Goal: Task Accomplishment & Management: Manage account settings

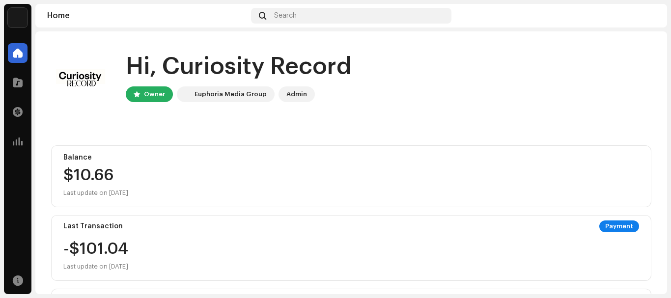
click at [295, 94] on div "Admin" at bounding box center [296, 94] width 21 height 12
click at [204, 92] on div "Euphoria Media Group" at bounding box center [230, 94] width 72 height 12
click at [18, 74] on div at bounding box center [18, 83] width 20 height 20
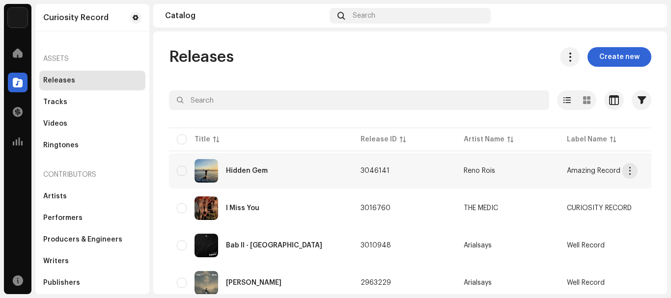
click at [243, 169] on div "Hidden Gem" at bounding box center [247, 170] width 42 height 7
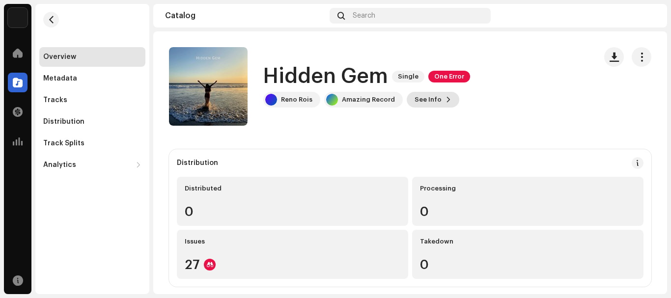
click at [428, 99] on span "See Info" at bounding box center [427, 100] width 27 height 20
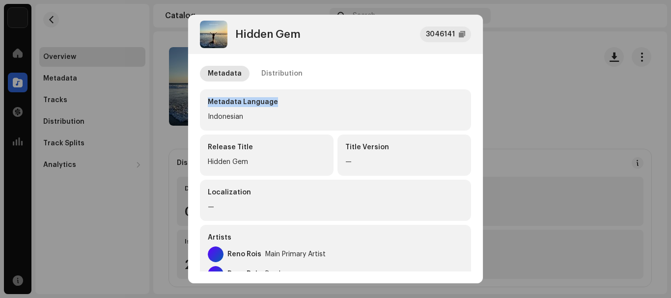
drag, startPoint x: 428, startPoint y: 99, endPoint x: 417, endPoint y: 82, distance: 20.3
click at [417, 82] on div "Metadata Distribution Metadata Language Indonesian Release Title Hidden Gem Tit…" at bounding box center [335, 293] width 271 height 454
click at [262, 68] on div "Distribution" at bounding box center [281, 74] width 41 height 16
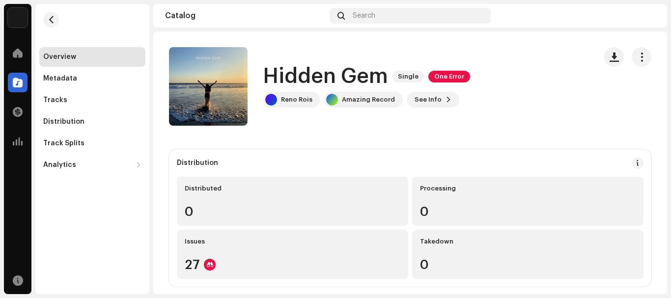
click at [555, 121] on div "Hidden Gem 3046141 Metadata Distribution Release Date [DATE] (Midnight Worldwid…" at bounding box center [335, 149] width 671 height 298
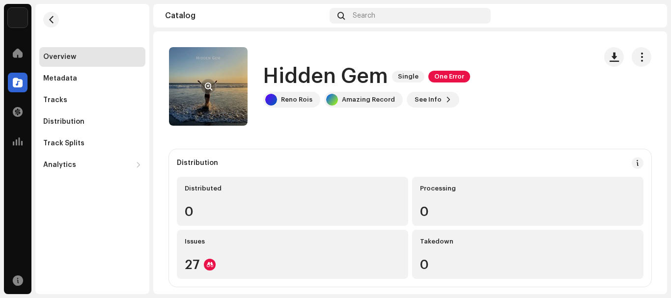
click at [179, 102] on re-a-cover at bounding box center [208, 86] width 79 height 79
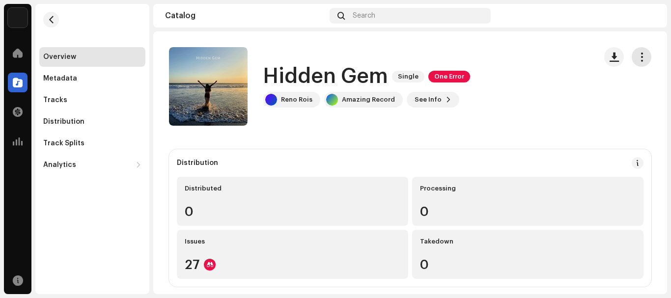
click at [638, 60] on span "button" at bounding box center [641, 57] width 9 height 8
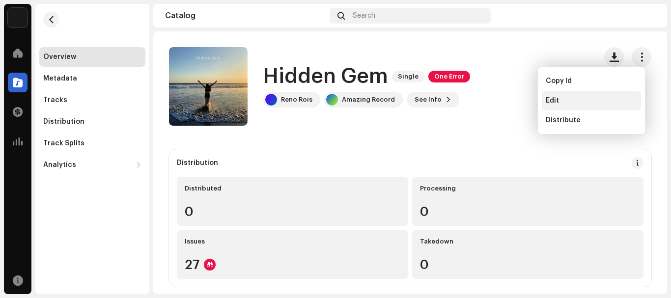
click at [595, 95] on div "Edit" at bounding box center [591, 101] width 99 height 20
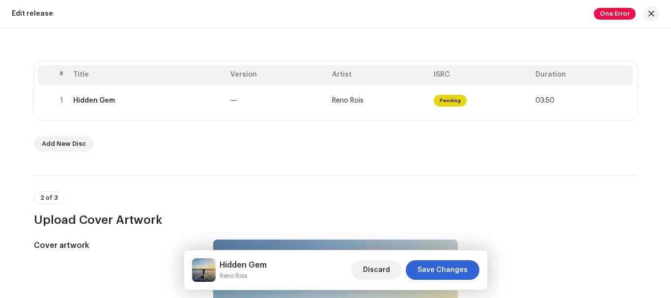
scroll to position [186, 0]
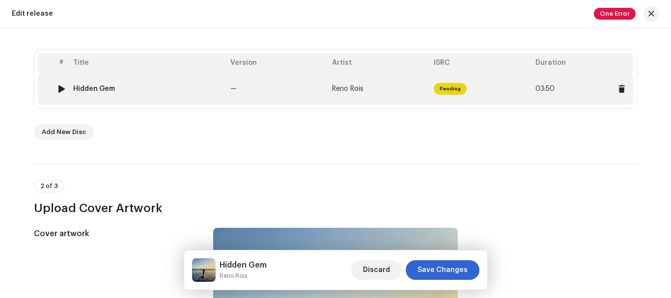
click at [441, 84] on span "Pending" at bounding box center [450, 89] width 33 height 12
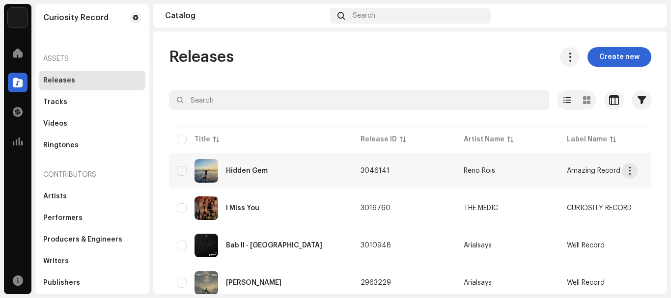
click at [578, 168] on span "Amazing Record" at bounding box center [594, 170] width 54 height 7
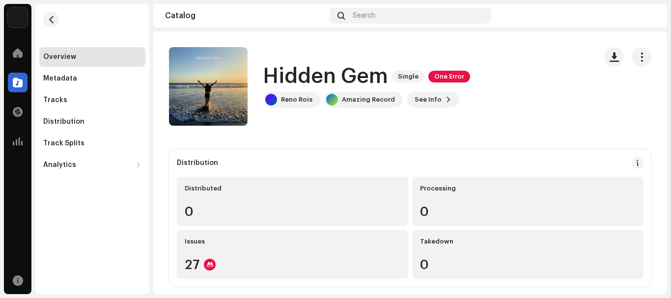
click at [670, 152] on div "Curiosity Record Home Catalog Transactions Analytics Resources Overview Metadat…" at bounding box center [335, 149] width 671 height 298
click at [641, 57] on button "button" at bounding box center [642, 57] width 20 height 20
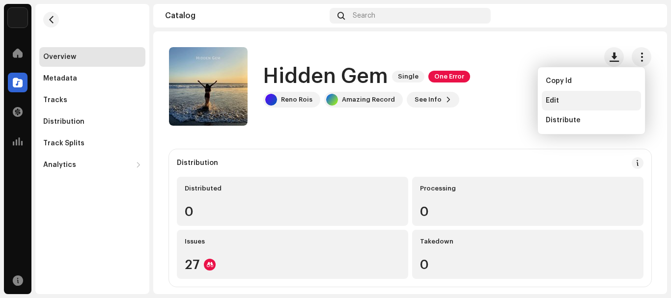
click at [588, 96] on div "Edit" at bounding box center [591, 101] width 99 height 20
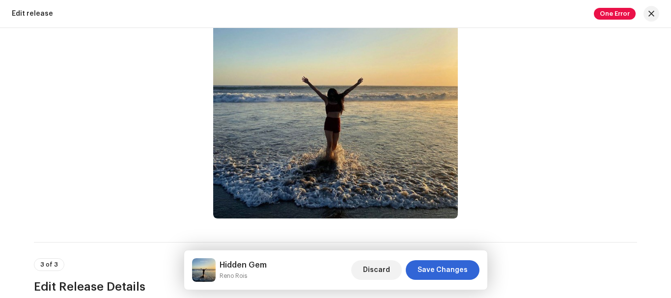
scroll to position [448, 0]
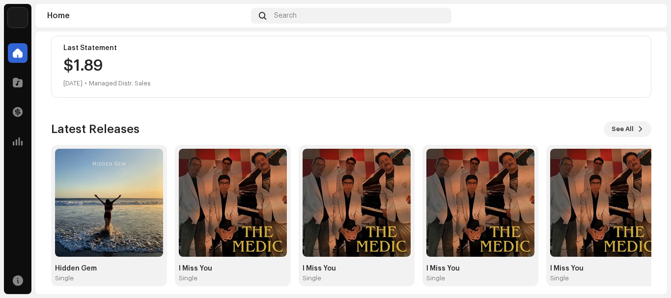
scroll to position [261, 0]
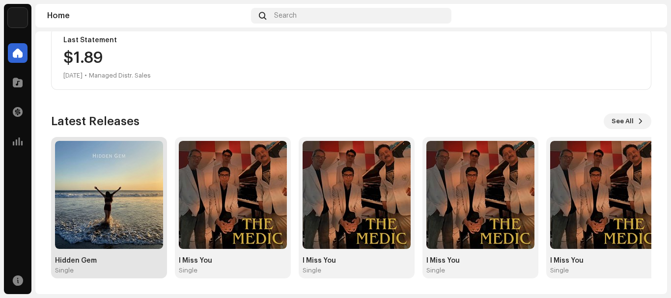
click at [140, 232] on img at bounding box center [109, 195] width 108 height 108
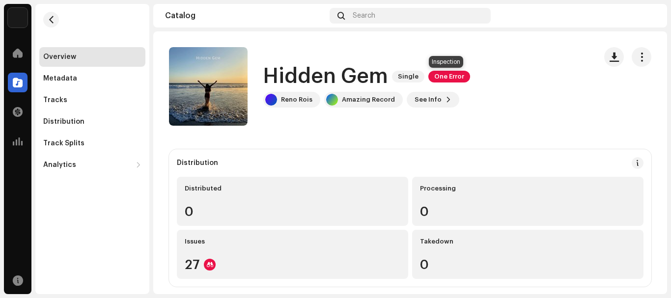
click at [445, 79] on span "One Error" at bounding box center [449, 77] width 42 height 12
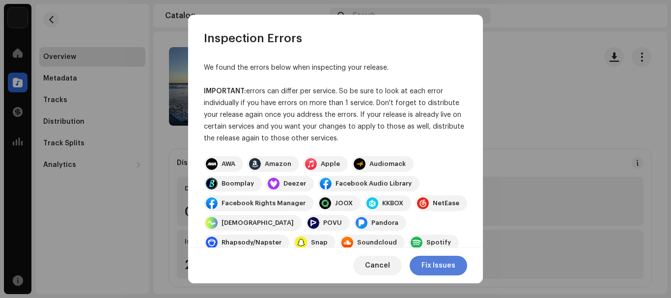
click at [432, 270] on span "Fix Issues" at bounding box center [438, 266] width 34 height 20
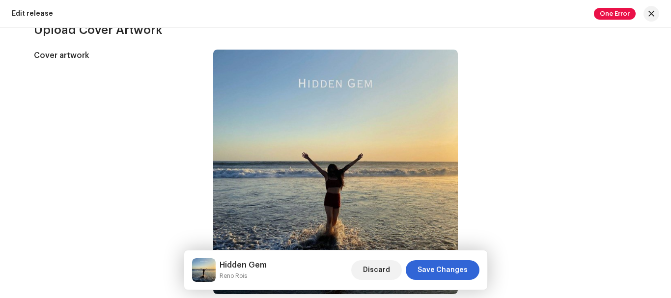
scroll to position [360, 0]
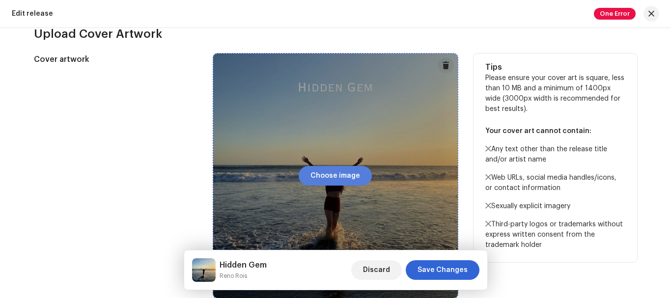
click at [323, 169] on span "Choose image" at bounding box center [335, 176] width 50 height 20
click at [344, 177] on span "Choose image" at bounding box center [335, 176] width 50 height 20
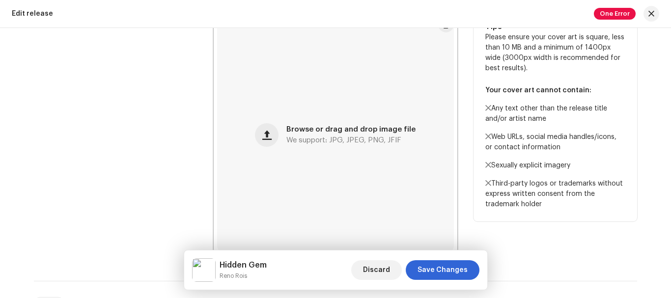
scroll to position [400, 0]
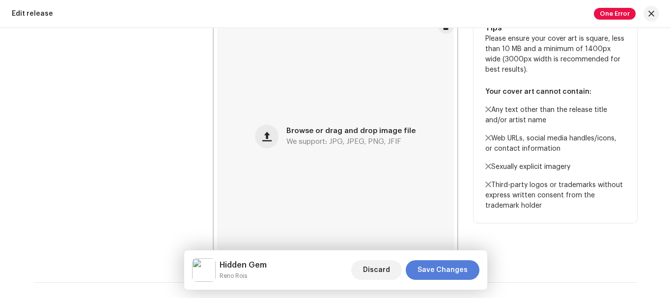
click at [459, 273] on span "Save Changes" at bounding box center [442, 270] width 50 height 20
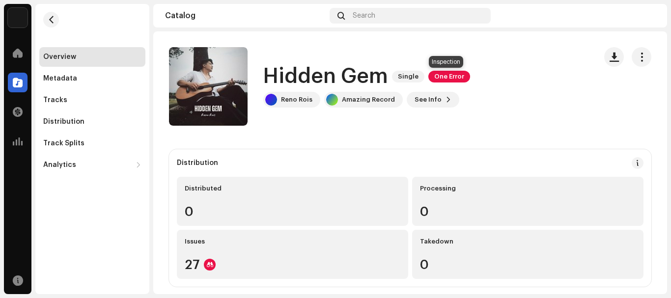
click at [446, 74] on span "One Error" at bounding box center [449, 77] width 42 height 12
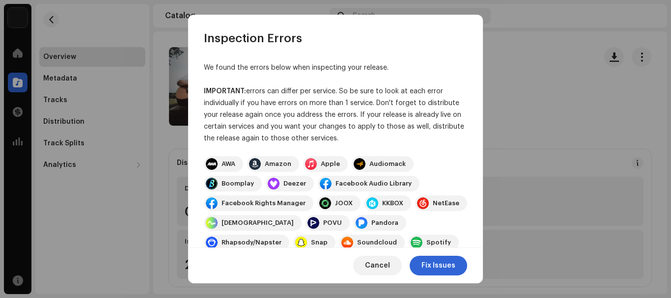
click at [289, 235] on div "Rhapsody/Napster" at bounding box center [246, 243] width 85 height 16
click at [425, 258] on span "Fix Issues" at bounding box center [438, 266] width 34 height 20
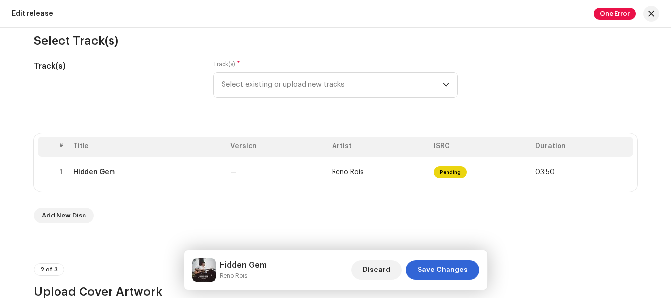
scroll to position [113, 0]
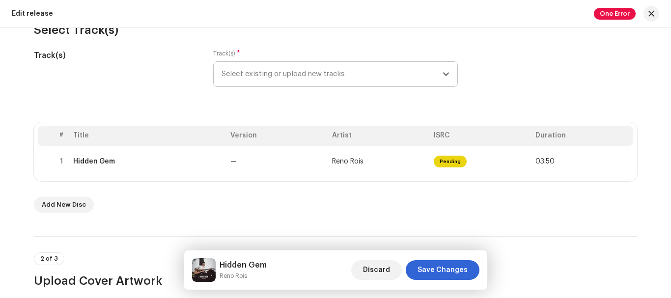
click at [414, 65] on span "Select existing or upload new tracks" at bounding box center [331, 74] width 221 height 25
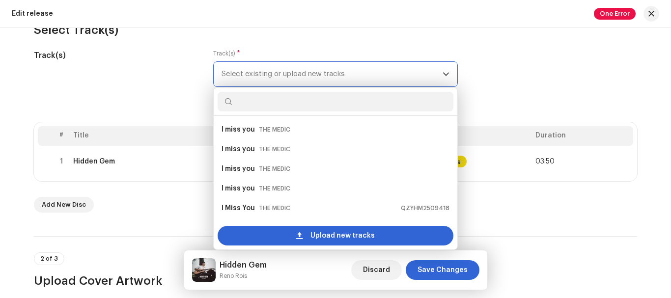
click at [414, 65] on span "Select existing or upload new tracks" at bounding box center [331, 74] width 221 height 25
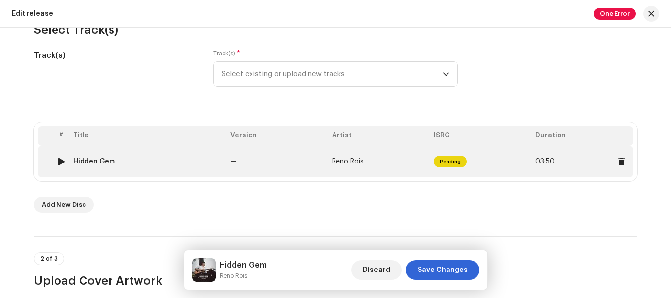
click at [443, 159] on span "Pending" at bounding box center [450, 162] width 33 height 12
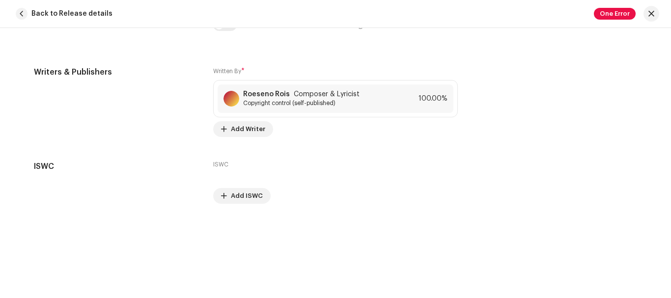
scroll to position [2121, 0]
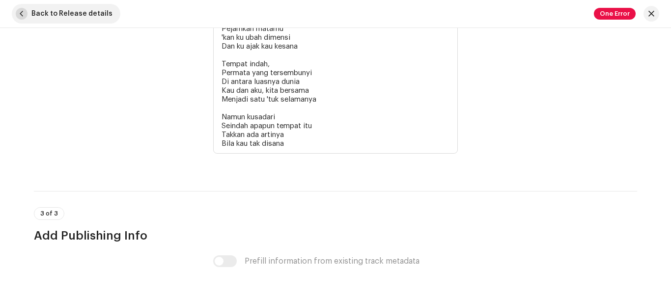
click at [39, 10] on span "Back to Release details" at bounding box center [71, 14] width 81 height 20
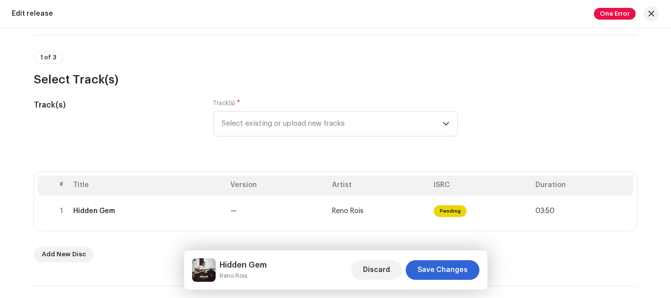
scroll to position [0, 0]
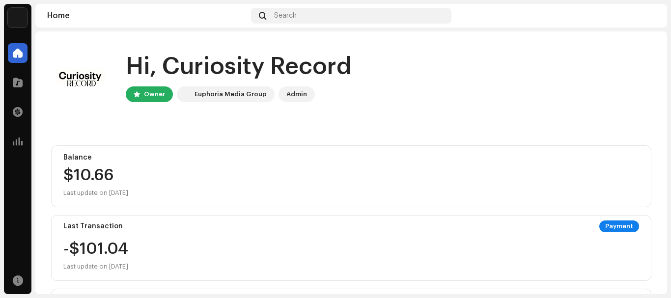
click at [670, 227] on div "Curiosity Record Home Catalog Transactions Analytics Resources Curiosity Record…" at bounding box center [335, 149] width 671 height 298
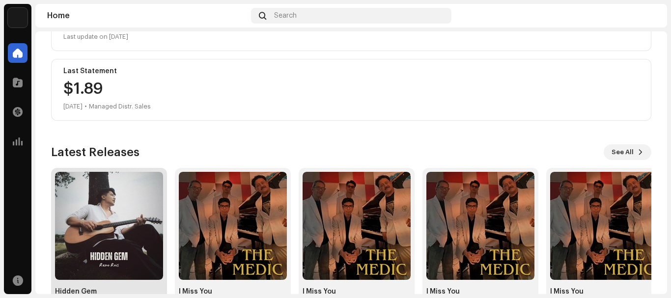
click at [99, 196] on img at bounding box center [109, 226] width 108 height 108
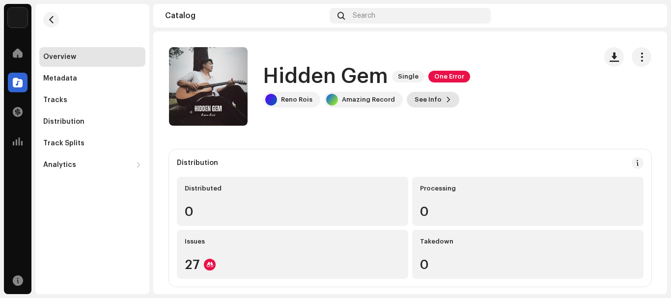
click at [445, 100] on span at bounding box center [448, 100] width 6 height 8
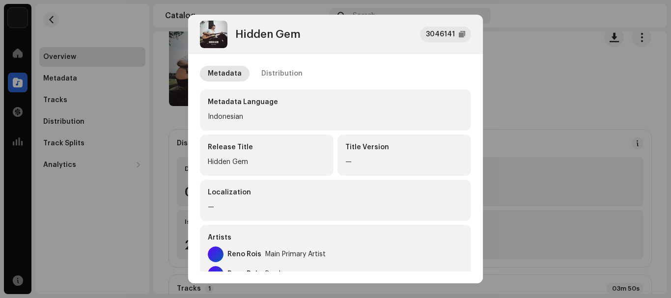
scroll to position [39, 0]
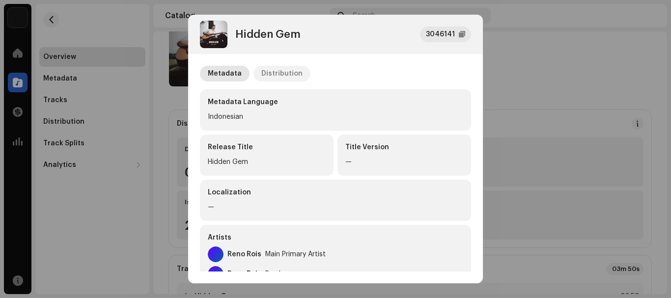
click at [276, 69] on div "Distribution" at bounding box center [281, 74] width 41 height 16
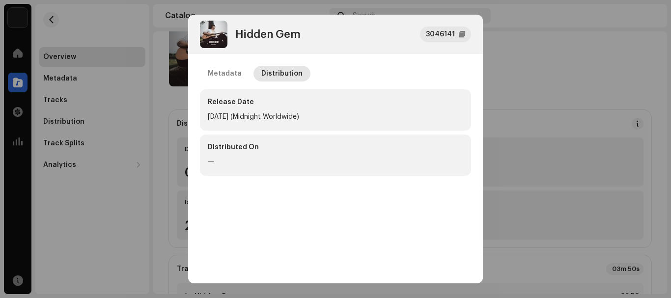
click at [258, 127] on div "Release Date [DATE] (Midnight Worldwide)" at bounding box center [335, 109] width 271 height 41
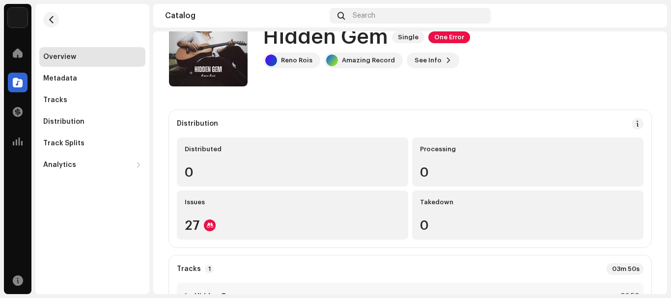
click at [83, 95] on div "Hidden Gem 3046141 Metadata Distribution Release Date [DATE] (Midnight Worldwid…" at bounding box center [335, 149] width 671 height 298
click at [83, 95] on div "Tracks" at bounding box center [92, 100] width 106 height 20
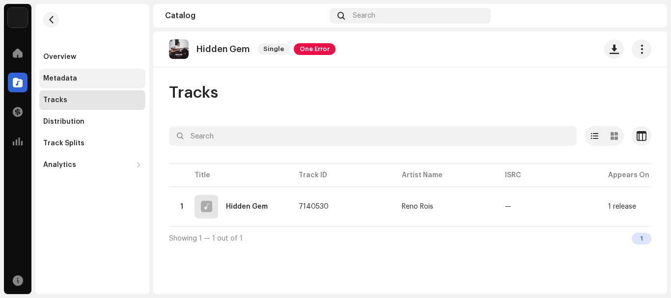
click at [88, 78] on div "Metadata" at bounding box center [92, 79] width 98 height 8
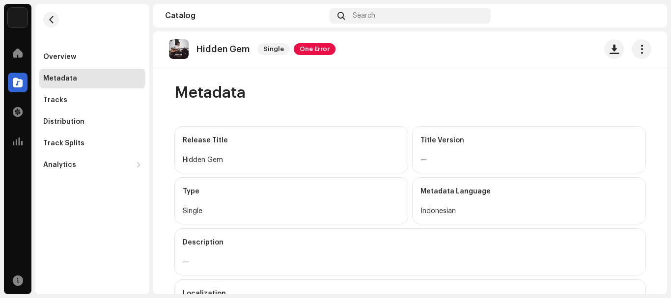
click at [88, 110] on div "Overview Metadata Tracks Distribution Track Splits Analytics Consumption Engage…" at bounding box center [92, 111] width 106 height 128
click at [85, 126] on div "Distribution" at bounding box center [92, 122] width 106 height 20
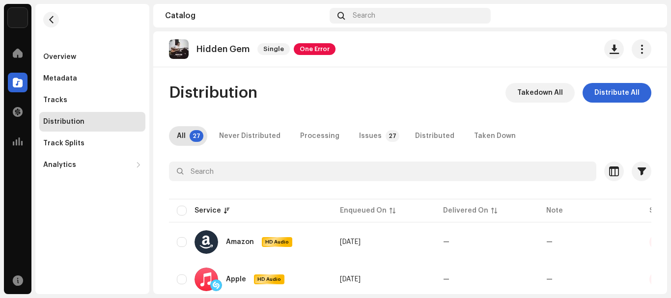
click at [670, 181] on div "Curiosity Record Home Catalog Transactions Analytics Resources Overview Metadat…" at bounding box center [335, 149] width 671 height 298
click at [364, 138] on div "Issues" at bounding box center [370, 136] width 23 height 20
click at [670, 130] on div "Curiosity Record Home Catalog Transactions Analytics Resources Overview Metadat…" at bounding box center [335, 149] width 671 height 298
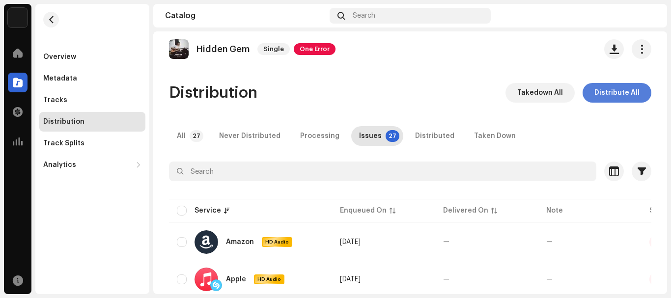
click at [622, 97] on span "Distribute All" at bounding box center [616, 93] width 45 height 20
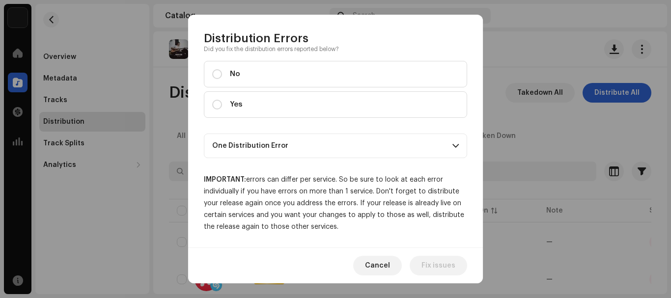
scroll to position [92, 0]
click at [423, 142] on p-accordion-header "One Distribution Error" at bounding box center [335, 145] width 263 height 25
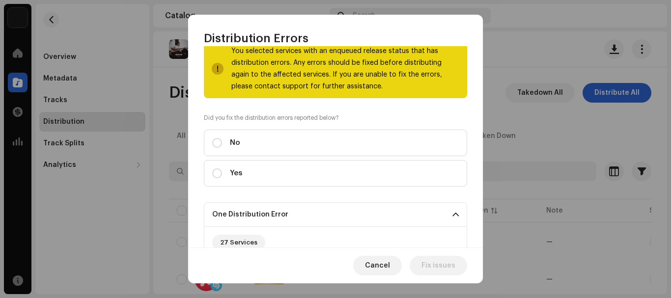
scroll to position [13, 0]
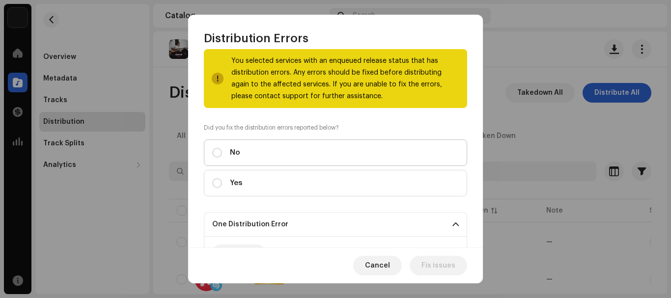
click at [365, 146] on label "No" at bounding box center [335, 152] width 263 height 27
click at [222, 148] on input "No" at bounding box center [217, 153] width 10 height 10
radio input "true"
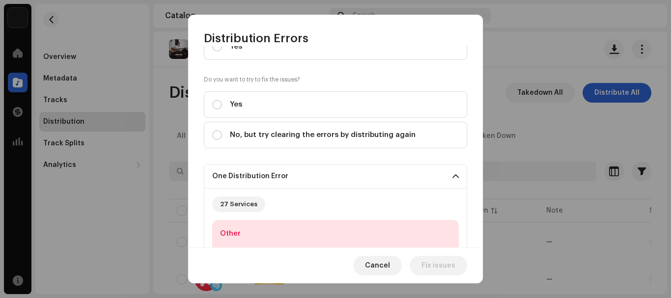
scroll to position [153, 0]
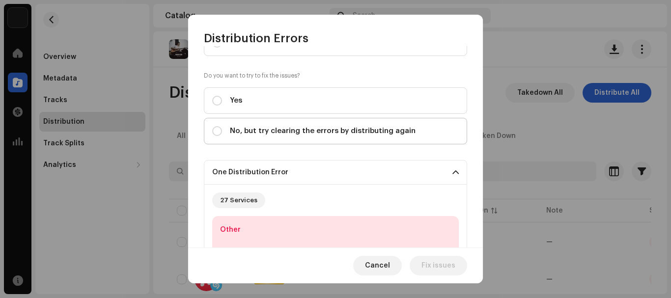
click at [408, 126] on label "No, but try clearing the errors by distributing again" at bounding box center [335, 131] width 263 height 27
click at [222, 126] on input "No, but try clearing the errors by distributing again" at bounding box center [217, 131] width 10 height 10
radio input "true"
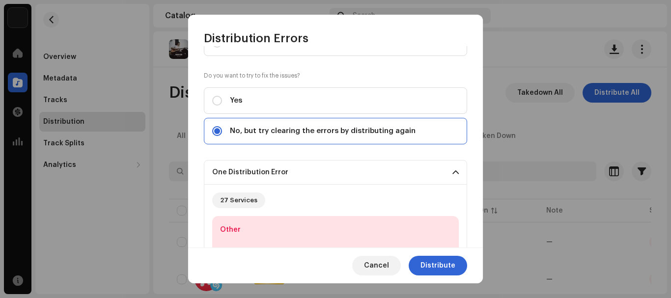
scroll to position [323, 0]
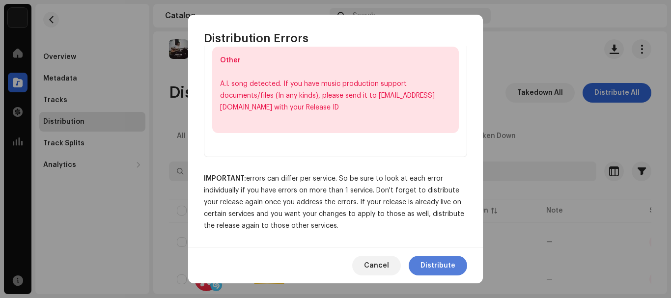
click at [433, 265] on span "Distribute" at bounding box center [437, 266] width 35 height 20
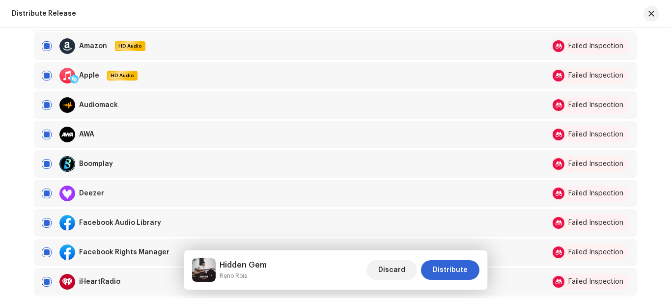
scroll to position [86, 0]
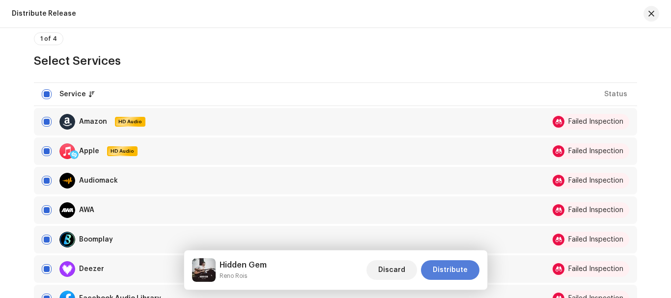
click at [457, 265] on span "Distribute" at bounding box center [450, 270] width 35 height 20
click at [461, 271] on span "Distribute" at bounding box center [450, 270] width 35 height 20
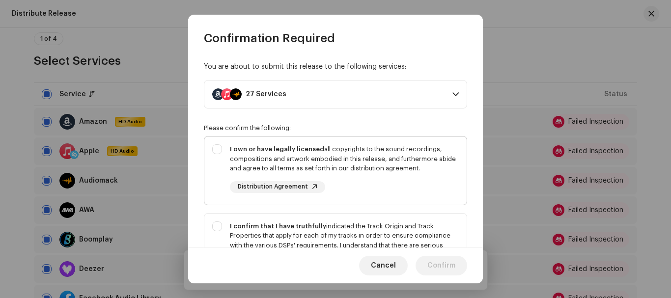
click at [209, 159] on div "I own or have legally licensed all copyrights to the sound recordings, composit…" at bounding box center [335, 169] width 262 height 64
checkbox input "true"
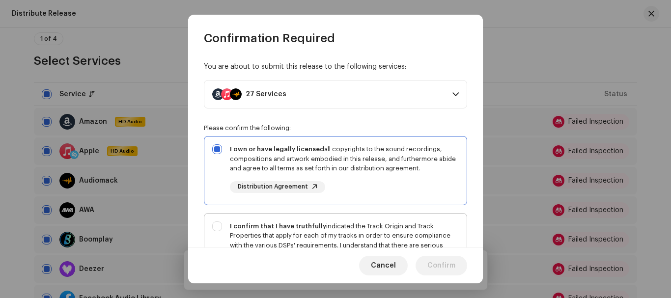
click at [215, 236] on div "I confirm that I have truthfully indicated the Track Origin and Track Propertie…" at bounding box center [335, 255] width 262 height 83
checkbox input "true"
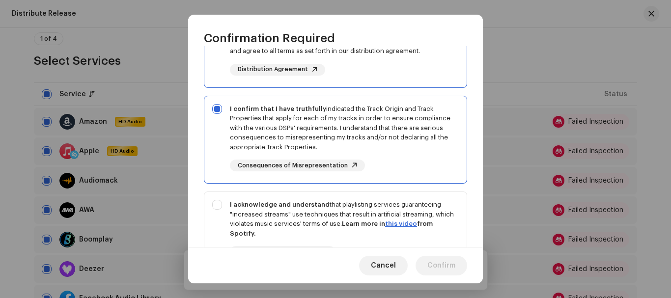
scroll to position [118, 0]
click at [215, 211] on div "I acknowledge and understand that playlisting services guaranteeing "increased …" at bounding box center [335, 236] width 262 height 89
checkbox input "true"
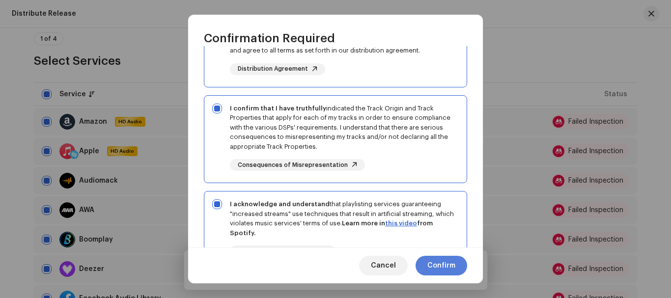
click at [443, 269] on span "Confirm" at bounding box center [441, 266] width 28 height 20
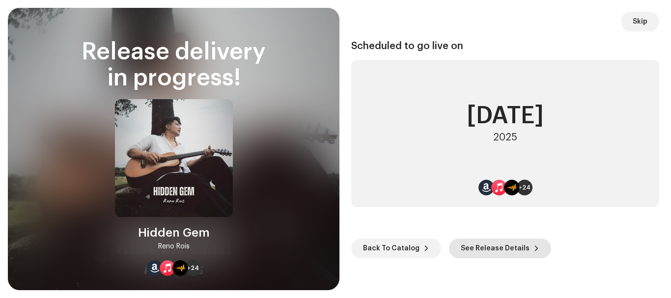
click at [495, 244] on span "See Release Details" at bounding box center [495, 249] width 69 height 20
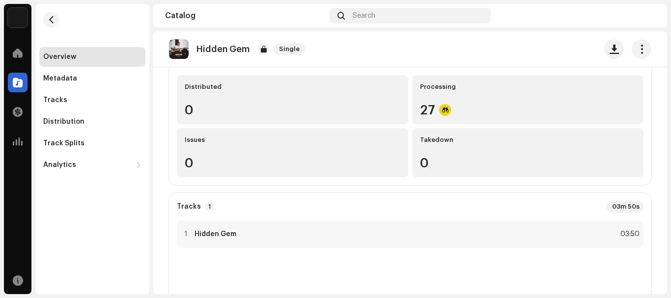
scroll to position [98, 0]
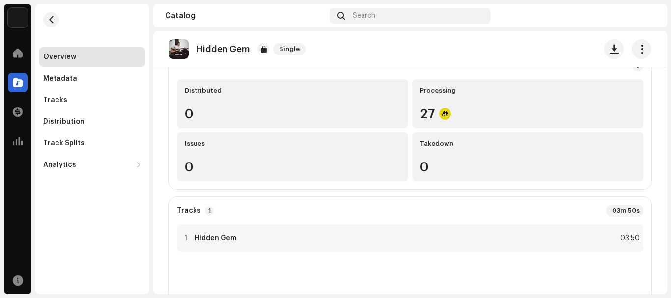
click at [69, 120] on div "Distribution" at bounding box center [63, 122] width 41 height 8
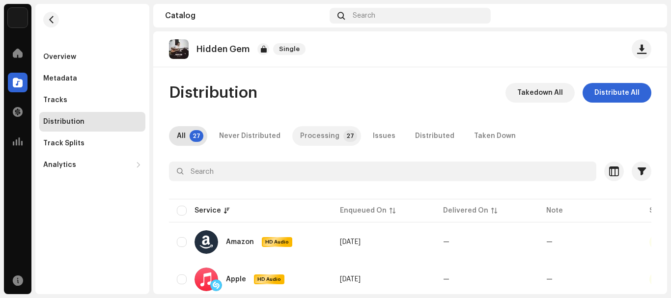
click at [312, 138] on div "Processing" at bounding box center [319, 136] width 39 height 20
click at [373, 133] on div "Issues" at bounding box center [384, 136] width 23 height 20
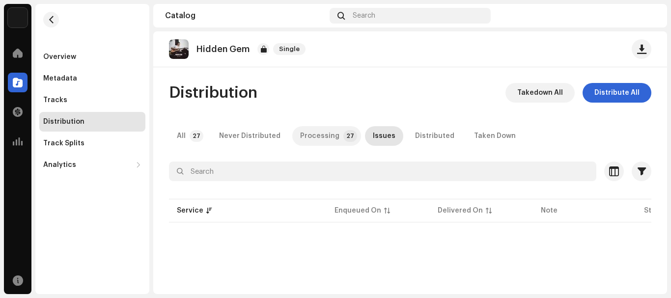
click at [331, 133] on p-tab "Processing 27" at bounding box center [326, 136] width 69 height 20
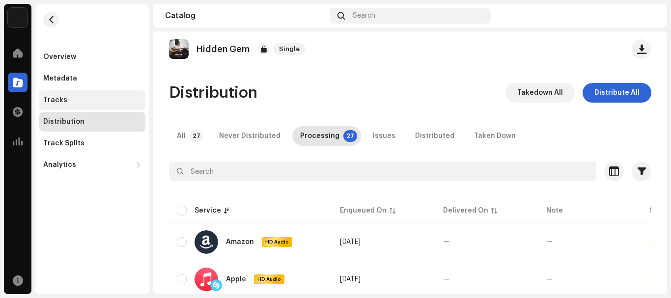
click at [96, 98] on div "Tracks" at bounding box center [92, 100] width 98 height 8
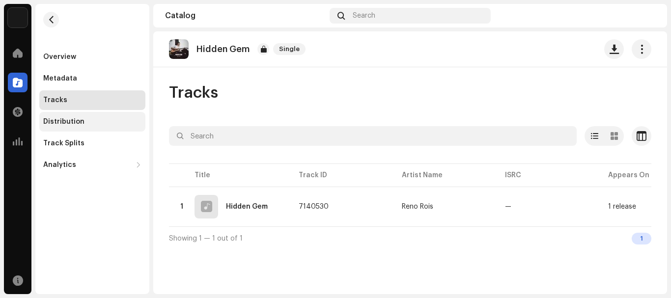
click at [90, 129] on div "Distribution" at bounding box center [92, 122] width 106 height 20
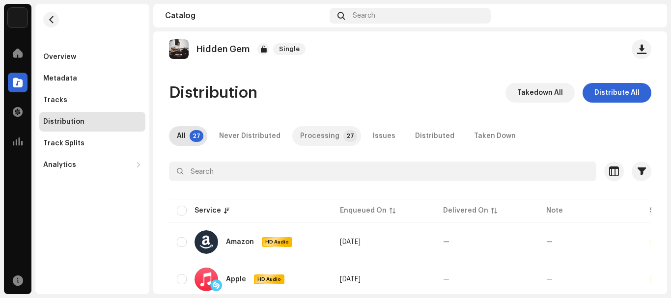
click at [309, 135] on div "Processing" at bounding box center [319, 136] width 39 height 20
click at [183, 132] on div "All" at bounding box center [181, 136] width 9 height 20
